Goal: Check status: Check status

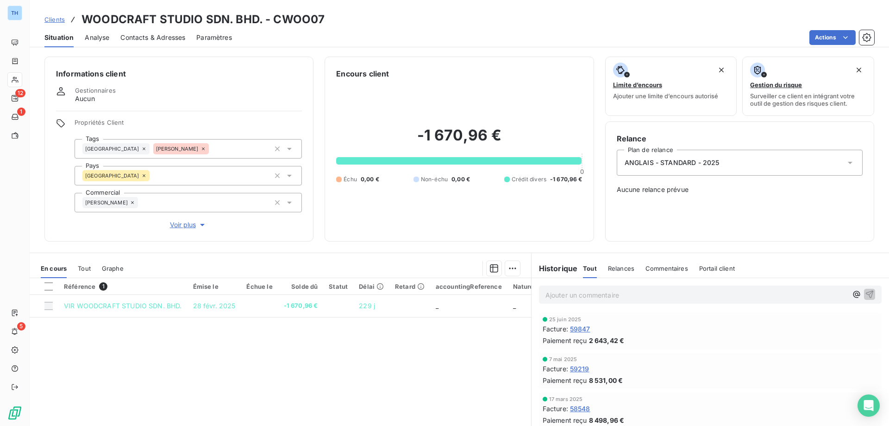
scroll to position [58, 0]
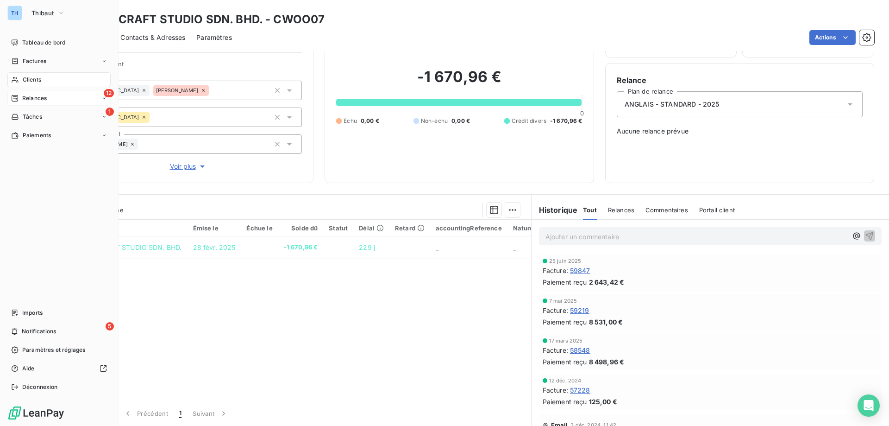
click at [20, 97] on div "Relances" at bounding box center [29, 98] width 36 height 8
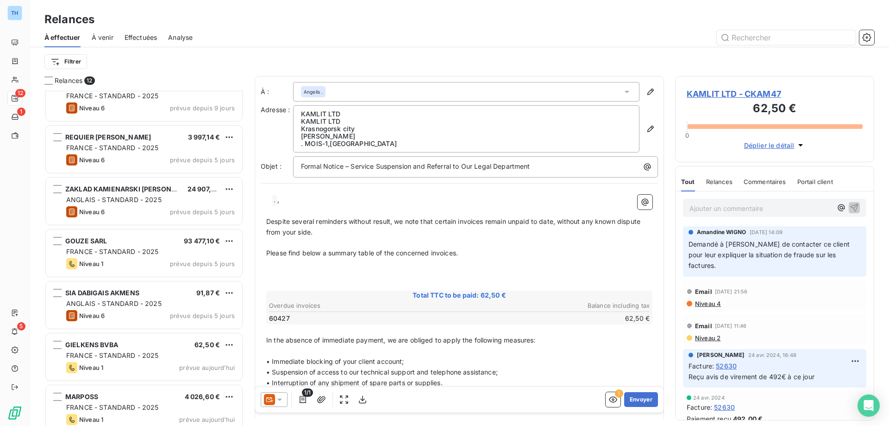
scroll to position [288, 0]
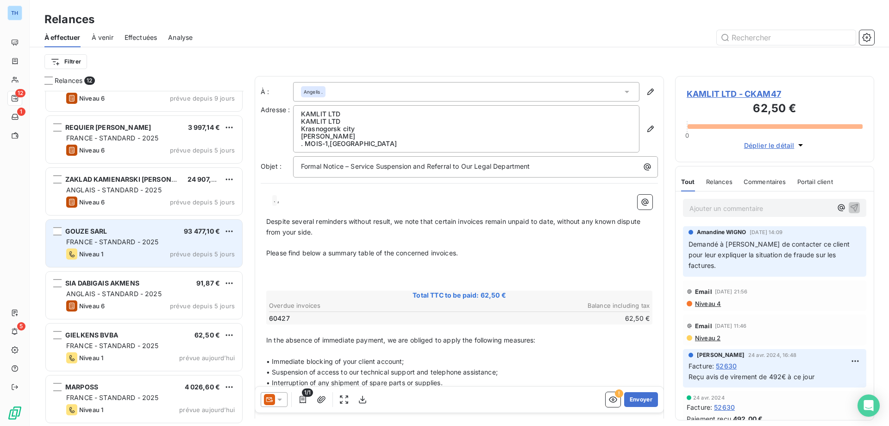
click at [124, 251] on div "Niveau 1 prévue depuis 5 jours" at bounding box center [150, 253] width 169 height 11
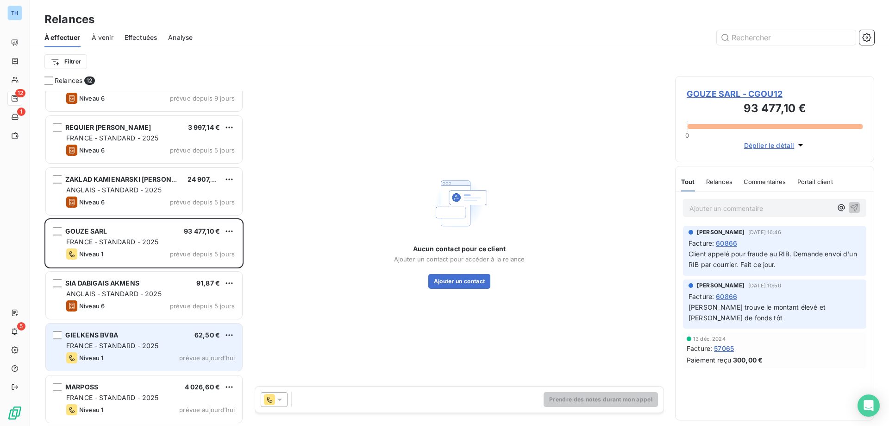
click at [152, 356] on div "Niveau 1 prévue aujourd’hui" at bounding box center [150, 357] width 169 height 11
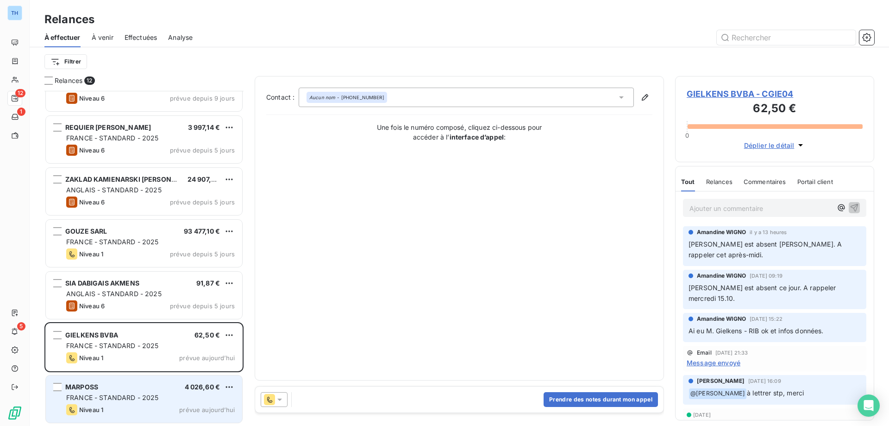
click at [126, 400] on span "FRANCE - STANDARD - 2025" at bounding box center [112, 397] width 93 height 8
